Goal: Transaction & Acquisition: Purchase product/service

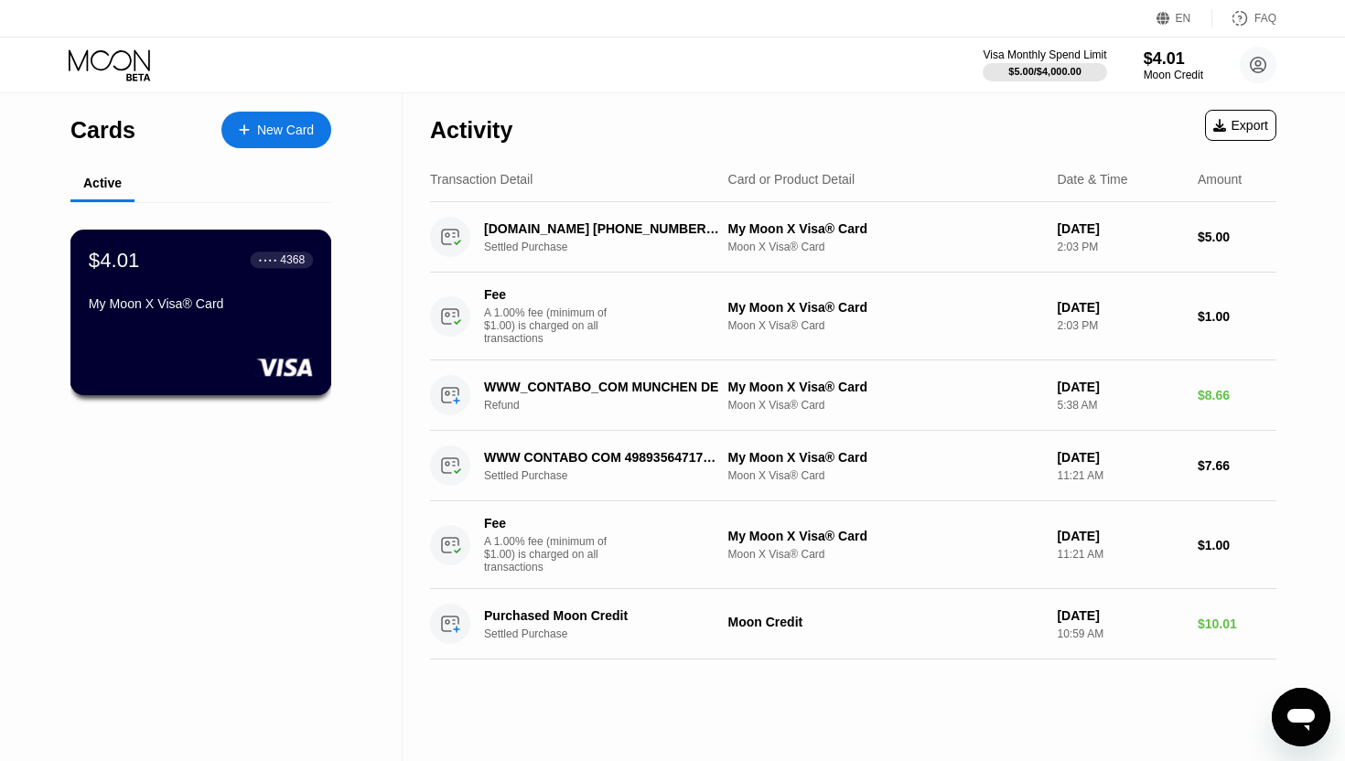
click at [233, 299] on div "My Moon X Visa® Card" at bounding box center [201, 304] width 224 height 15
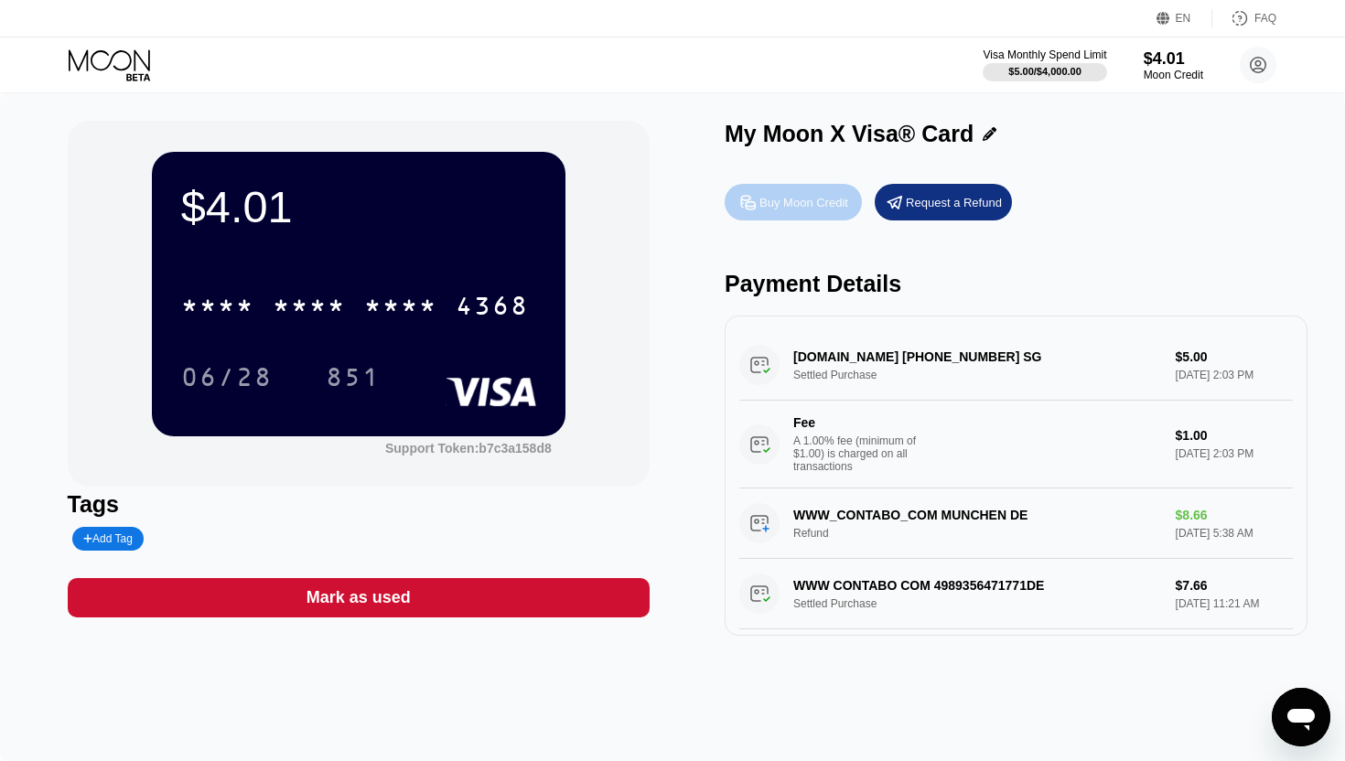
click at [794, 198] on div "Buy Moon Credit" at bounding box center [804, 203] width 89 height 16
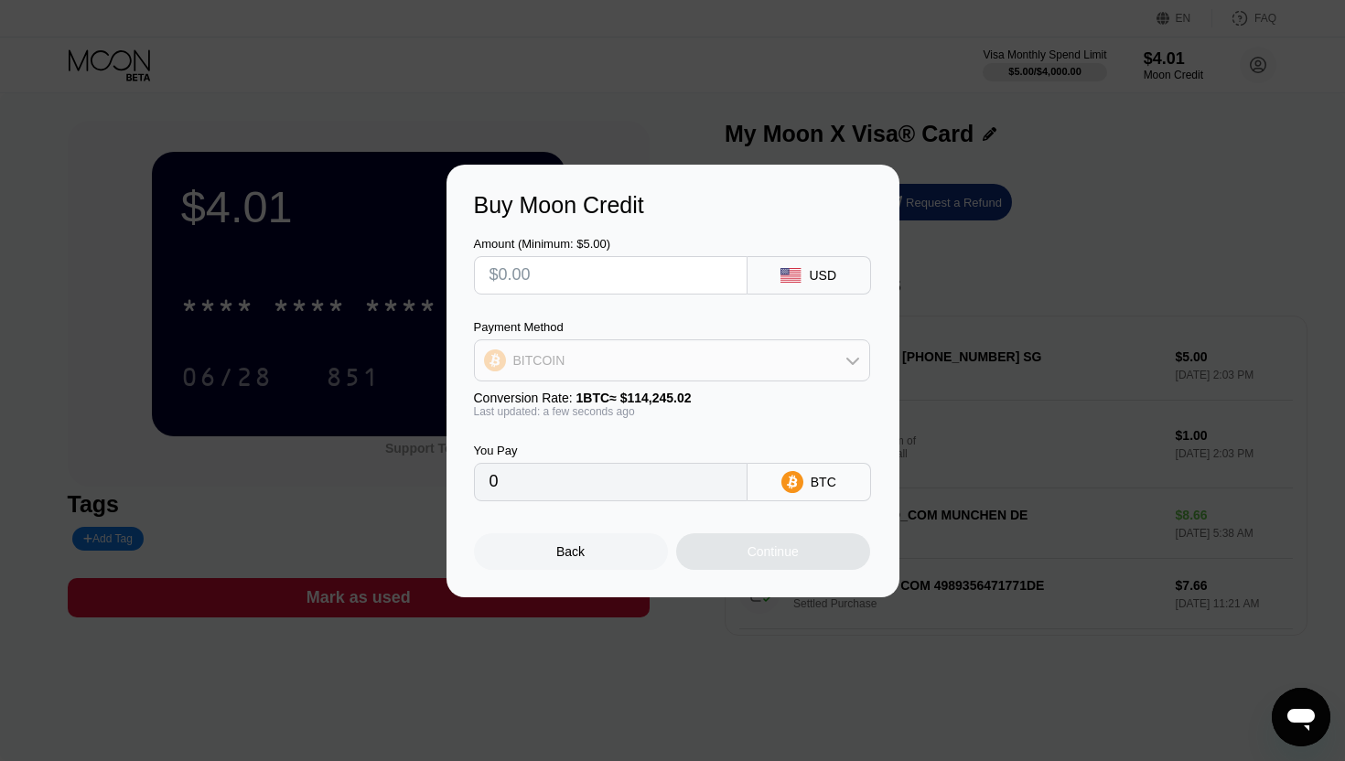
click at [766, 369] on div "BITCOIN" at bounding box center [672, 360] width 394 height 37
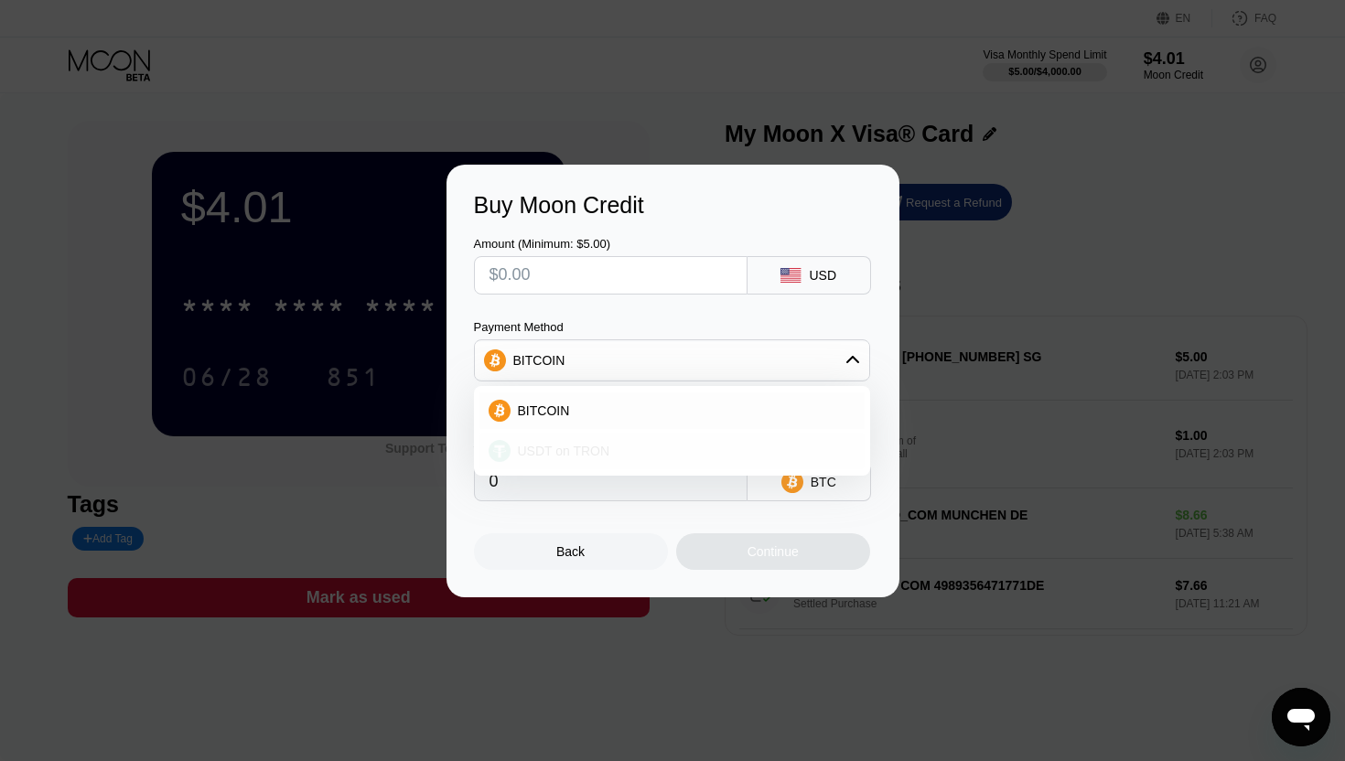
click at [702, 438] on div "USDT on TRON" at bounding box center [672, 451] width 385 height 37
type input "0.00"
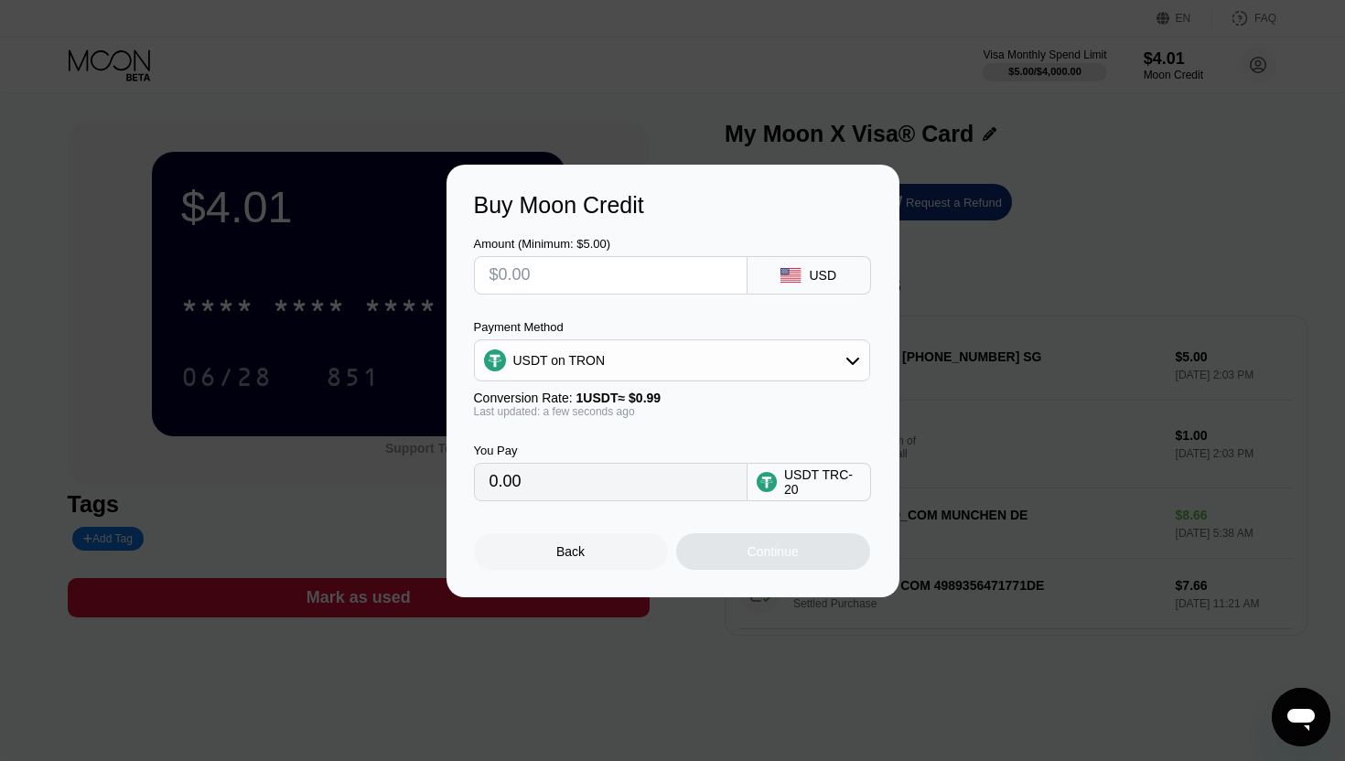
click at [925, 284] on div "Buy Moon Credit Amount (Minimum: $5.00) USD Payment Method USDT on TRON Convers…" at bounding box center [672, 381] width 1345 height 433
click at [592, 552] on div "Back" at bounding box center [571, 552] width 194 height 37
